Goal: Task Accomplishment & Management: Complete application form

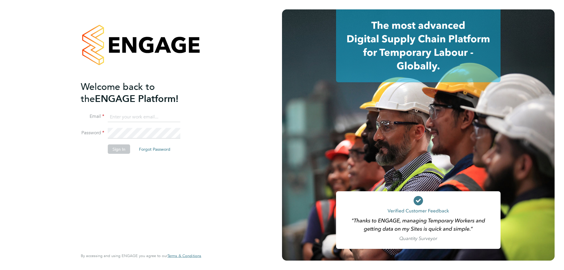
type input "Heena.Chatrath@vgcgroup.co.uk"
click at [121, 148] on button "Sign In" at bounding box center [119, 148] width 22 height 9
